Goal: Check status

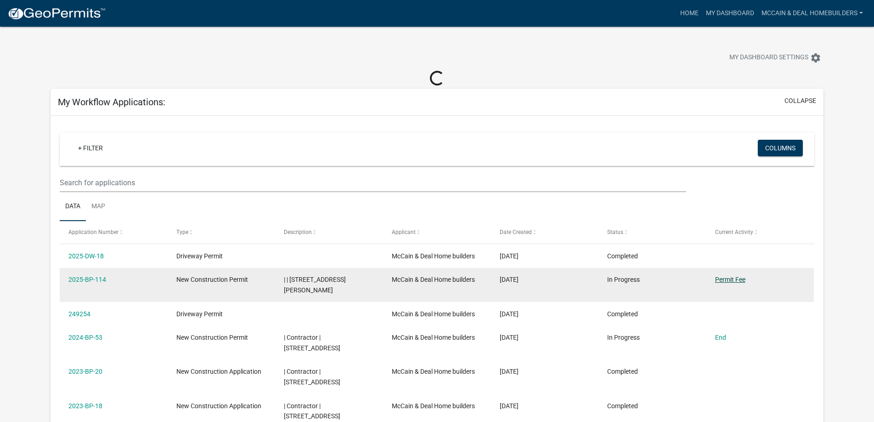
click at [742, 280] on link "Permit Fee" at bounding box center [730, 279] width 30 height 7
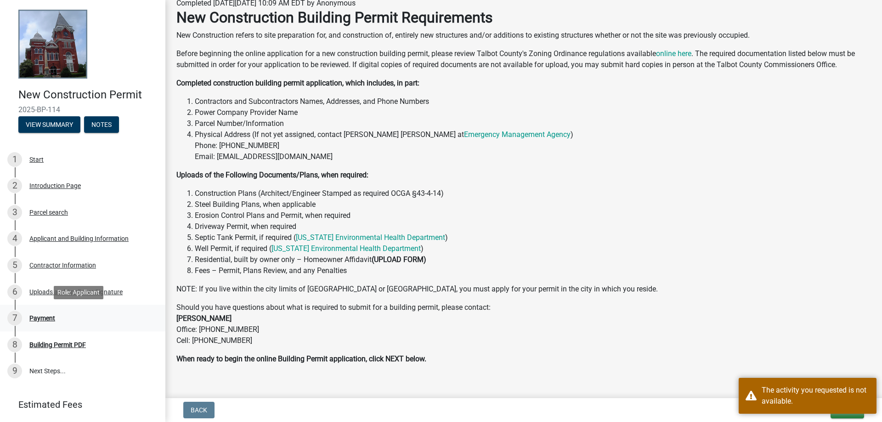
scroll to position [105, 0]
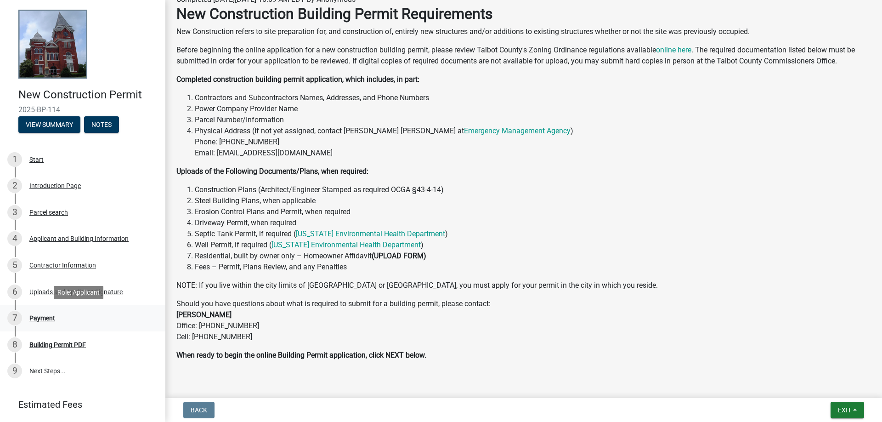
click at [47, 320] on div "Payment" at bounding box center [42, 318] width 26 height 6
click at [37, 319] on div "Payment" at bounding box center [42, 318] width 26 height 6
click at [39, 317] on div "Payment" at bounding box center [42, 318] width 26 height 6
click at [51, 346] on div "Building Permit PDF" at bounding box center [57, 344] width 57 height 6
click at [49, 318] on div "Payment" at bounding box center [42, 318] width 26 height 6
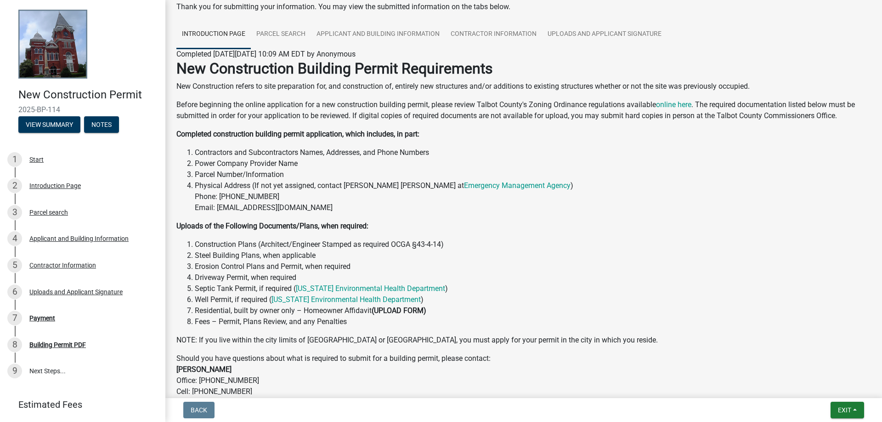
scroll to position [0, 0]
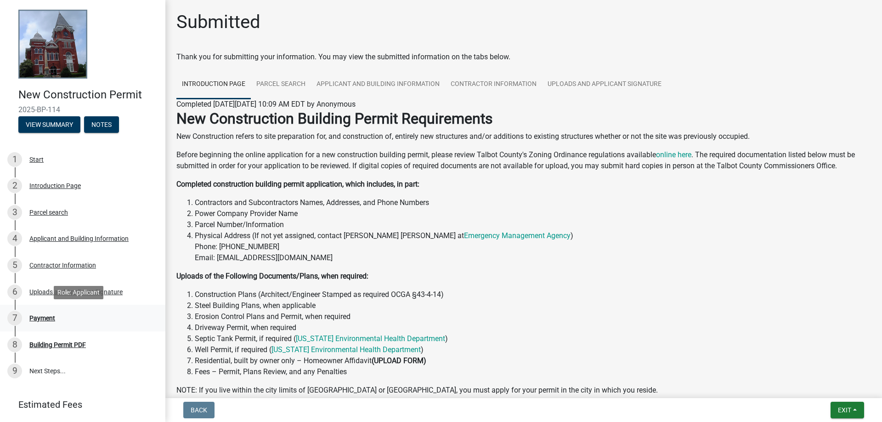
click at [42, 322] on div "7 Payment" at bounding box center [78, 318] width 143 height 15
click at [58, 127] on button "View Summary" at bounding box center [49, 124] width 62 height 17
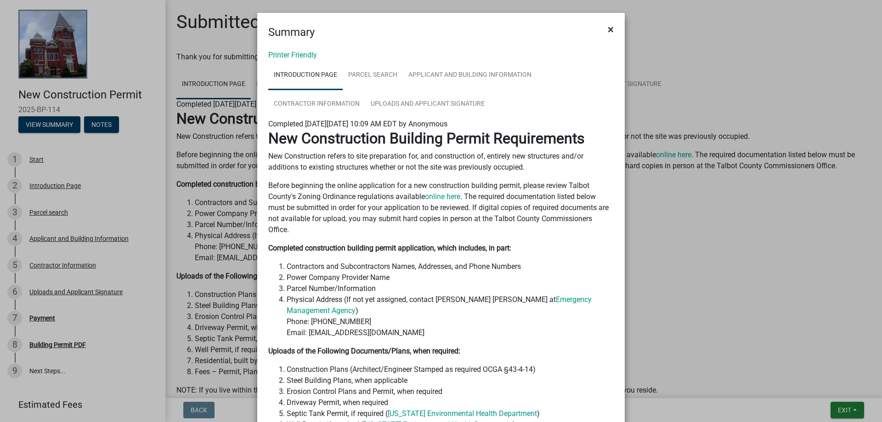
click at [609, 27] on span "×" at bounding box center [611, 29] width 6 height 13
